Goal: Task Accomplishment & Management: Manage account settings

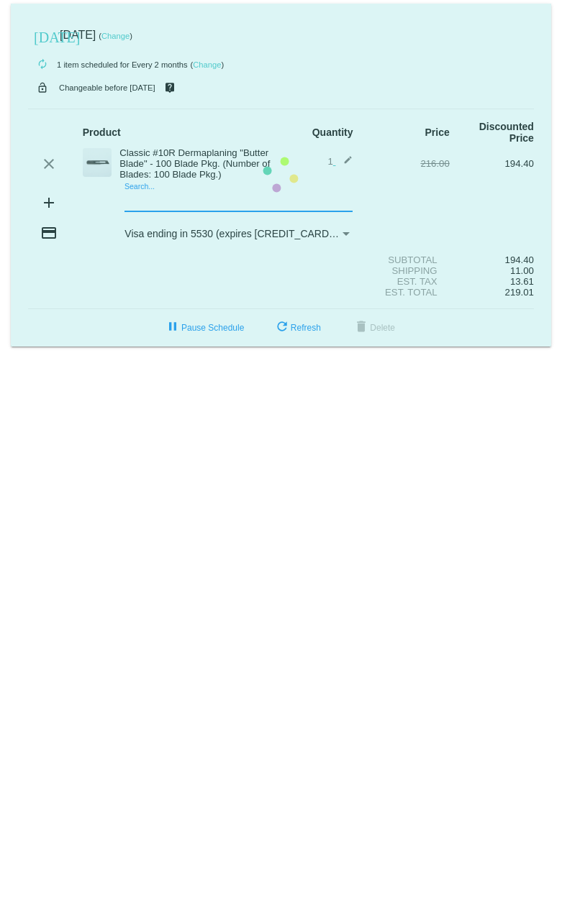
click at [144, 198] on mat-card "today Oct 18 2025 ( Change ) autorenew 1 item scheduled for Every 2 months ( Ch…" at bounding box center [281, 175] width 540 height 343
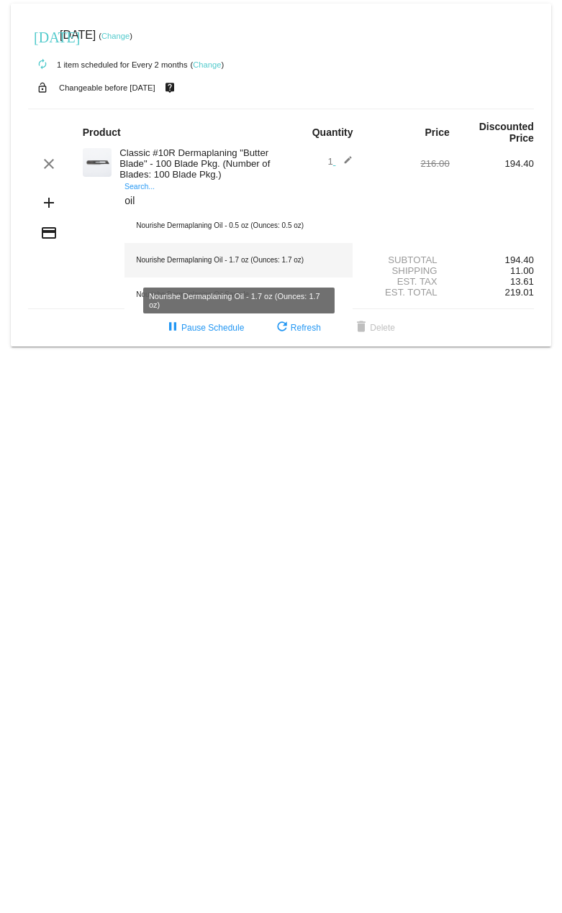
type input "oil"
click at [198, 249] on div "Nourishe Dermaplaning Oil - 1.7 oz (Ounces: 1.7 oz)" at bounding box center [238, 260] width 228 height 35
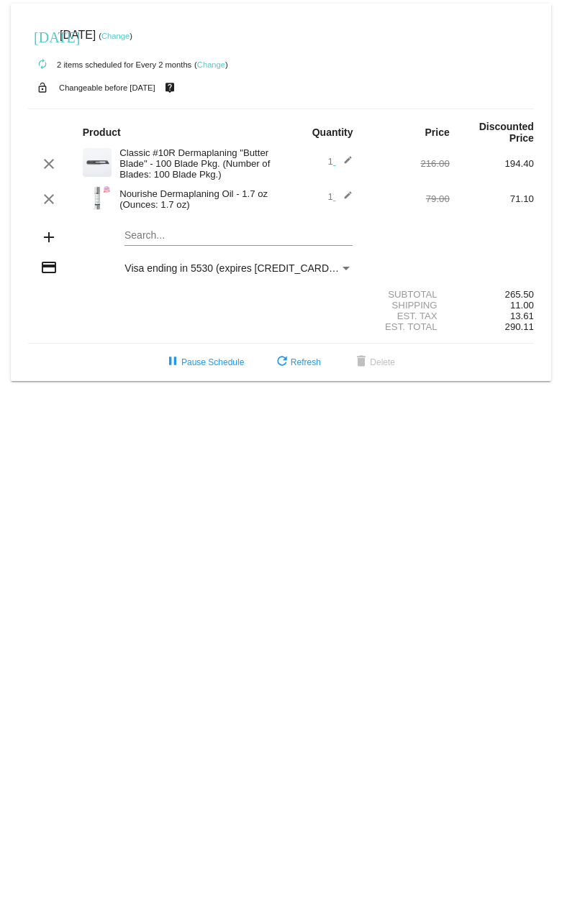
click at [129, 35] on link "Change" at bounding box center [115, 36] width 28 height 9
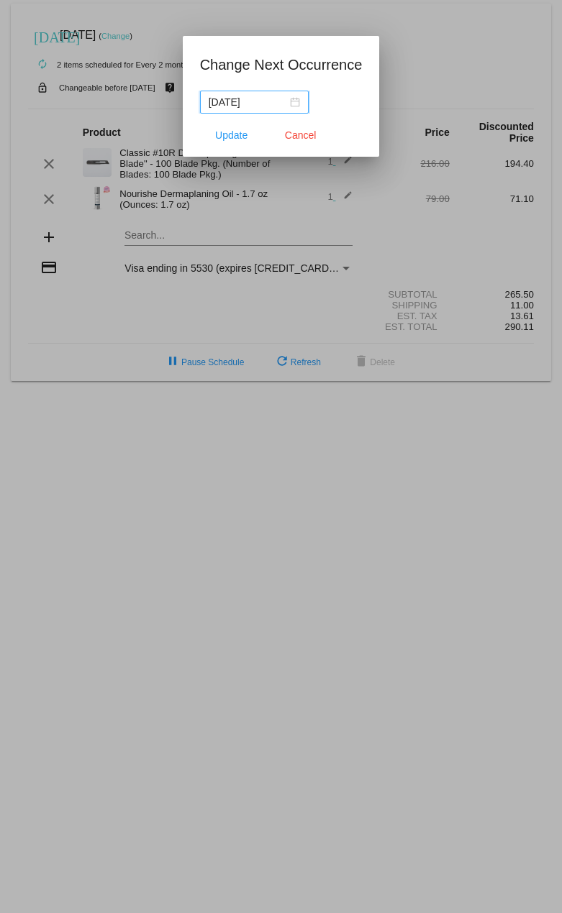
click at [297, 98] on div "2025-10-18" at bounding box center [254, 102] width 91 height 16
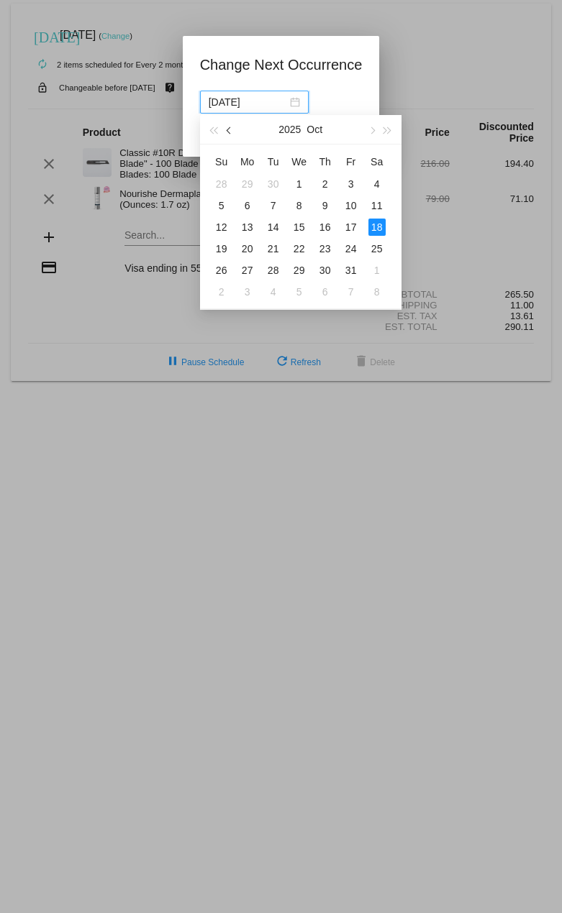
click at [226, 129] on button "button" at bounding box center [230, 129] width 16 height 29
click at [298, 270] on div "27" at bounding box center [299, 270] width 17 height 17
type input "[DATE]"
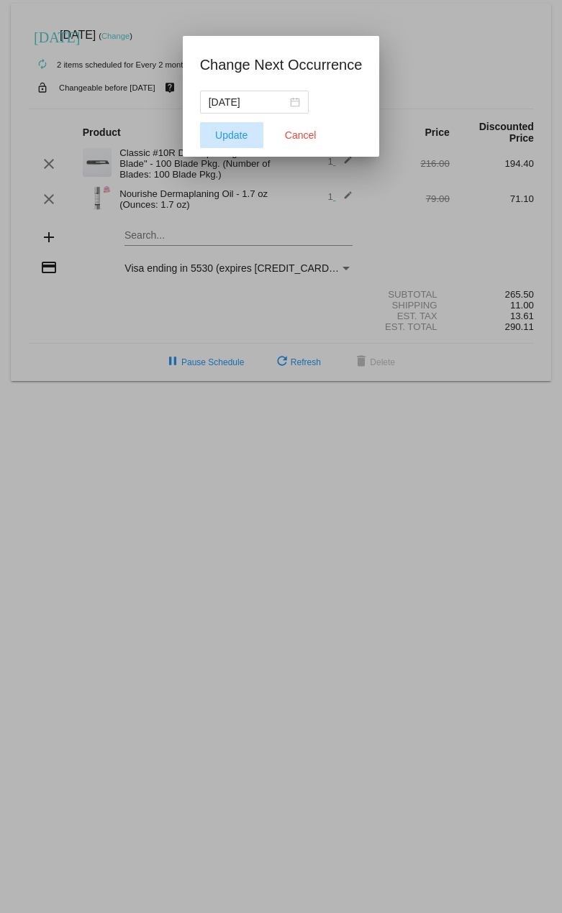
click at [237, 138] on span "Update" at bounding box center [231, 135] width 32 height 12
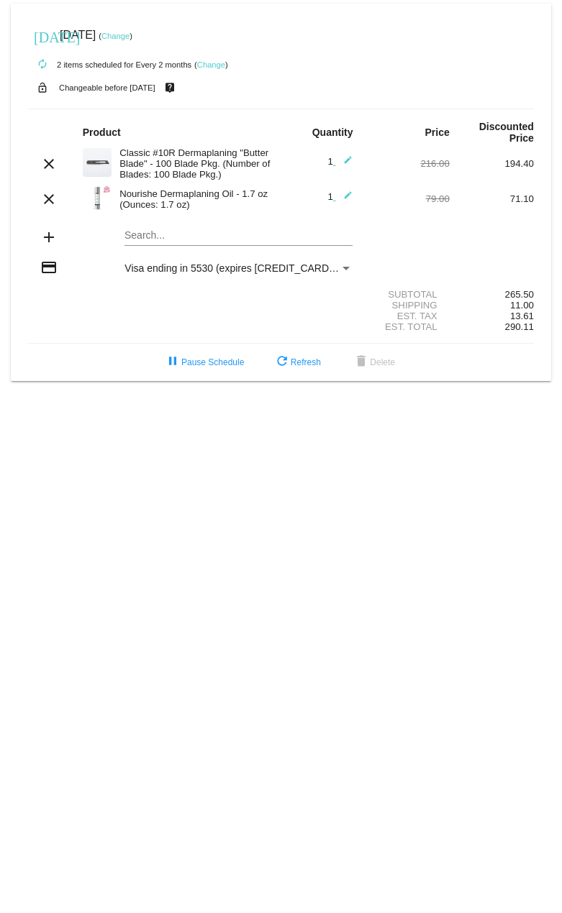
click at [337, 265] on div "Visa ending in 5530 (expires 09/26)" at bounding box center [231, 269] width 215 height 12
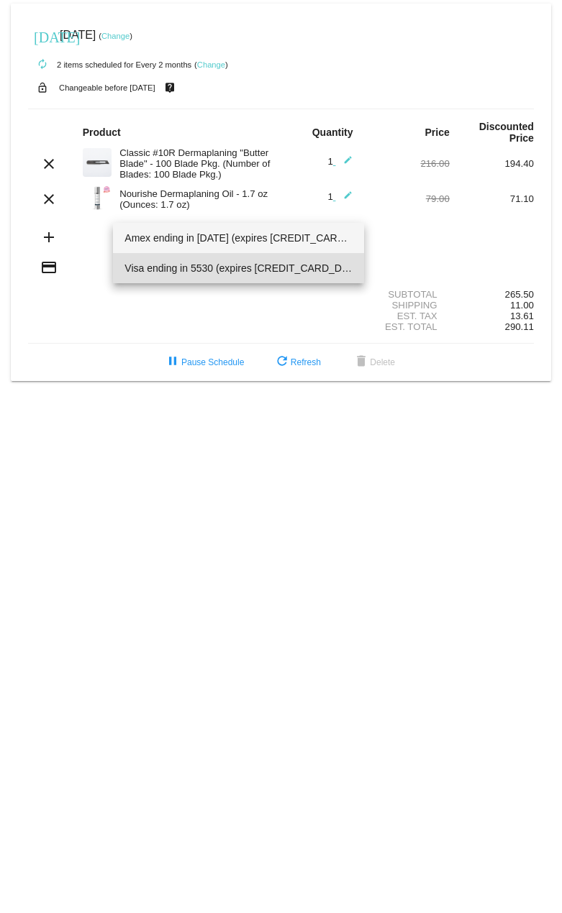
click at [260, 237] on span "Amex ending in [DATE] (expires [CREDIT_CARD_DATA])" at bounding box center [238, 238] width 228 height 30
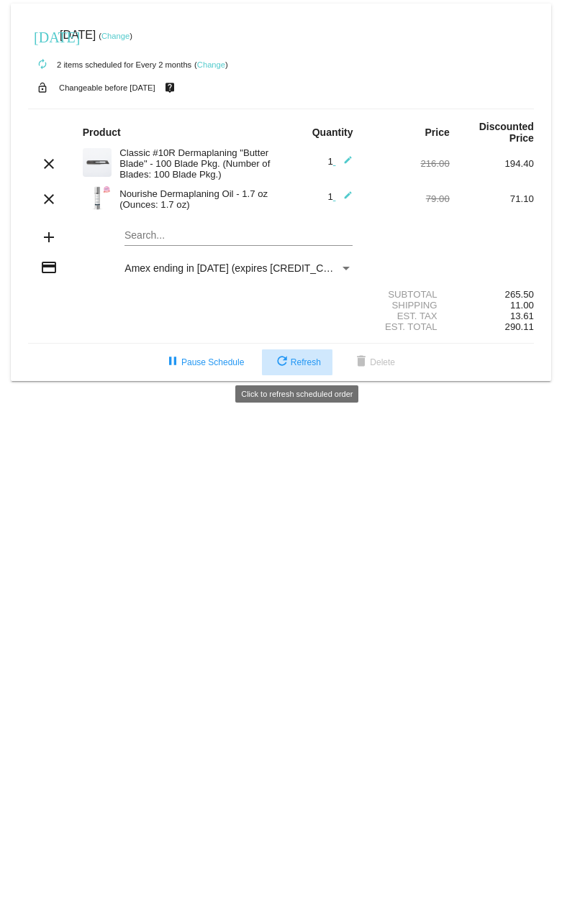
click at [290, 361] on span "refresh Refresh" at bounding box center [296, 362] width 47 height 10
click at [147, 31] on div "[DATE] [DATE] ( Change )" at bounding box center [281, 35] width 506 height 29
click at [129, 32] on link "Change" at bounding box center [115, 36] width 28 height 9
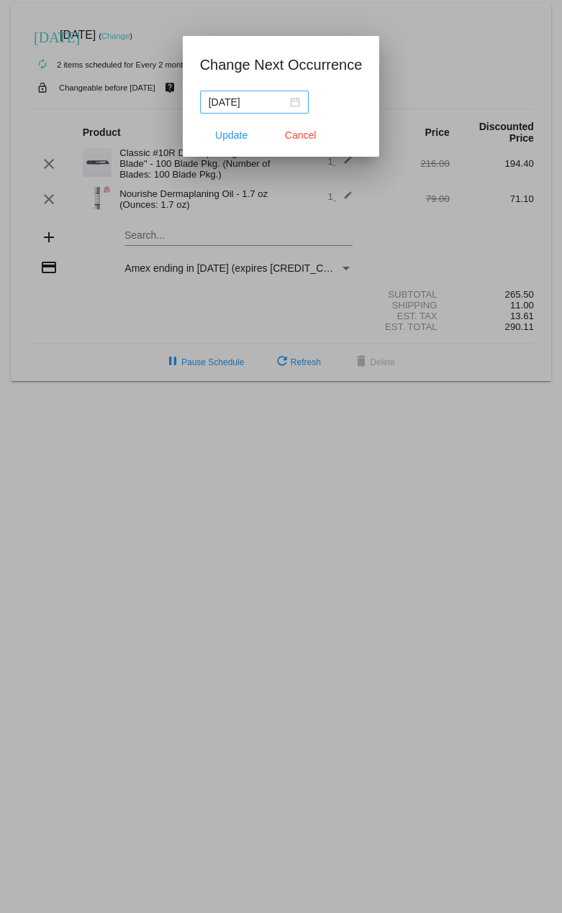
click at [290, 99] on div "[DATE]" at bounding box center [254, 102] width 91 height 16
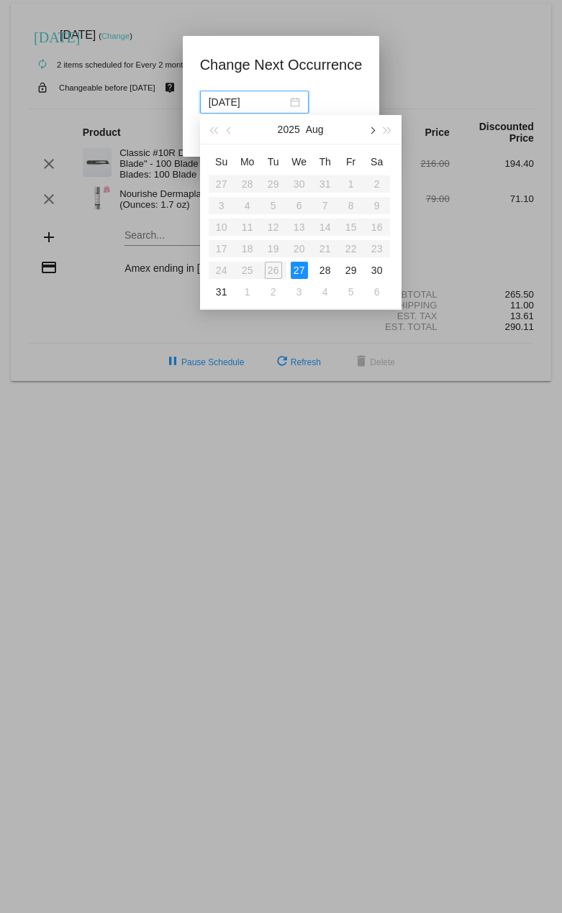
click at [373, 132] on span "button" at bounding box center [371, 130] width 7 height 7
click at [368, 135] on button "button" at bounding box center [371, 129] width 16 height 29
click at [375, 252] on div "25" at bounding box center [376, 248] width 17 height 17
type input "[DATE]"
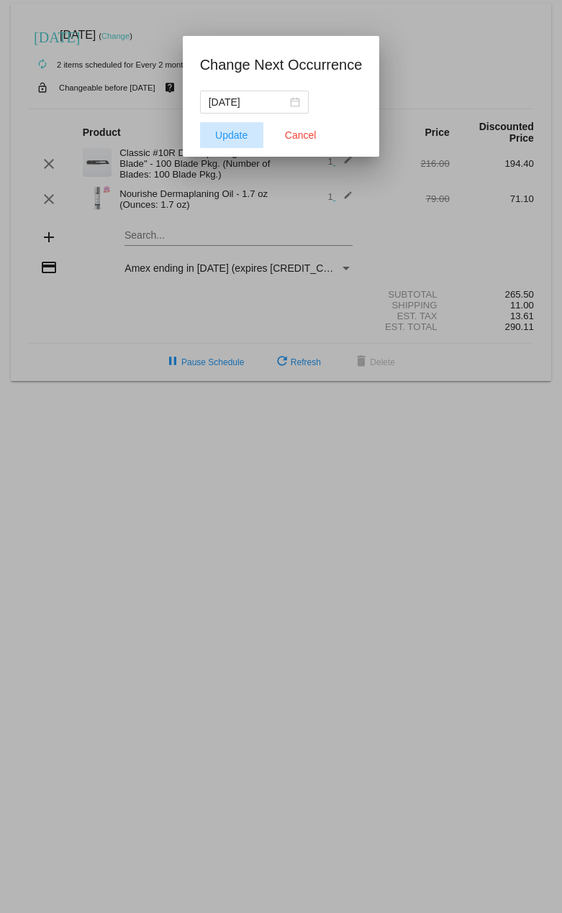
click at [244, 138] on span "Update" at bounding box center [231, 135] width 32 height 12
